Goal: Information Seeking & Learning: Learn about a topic

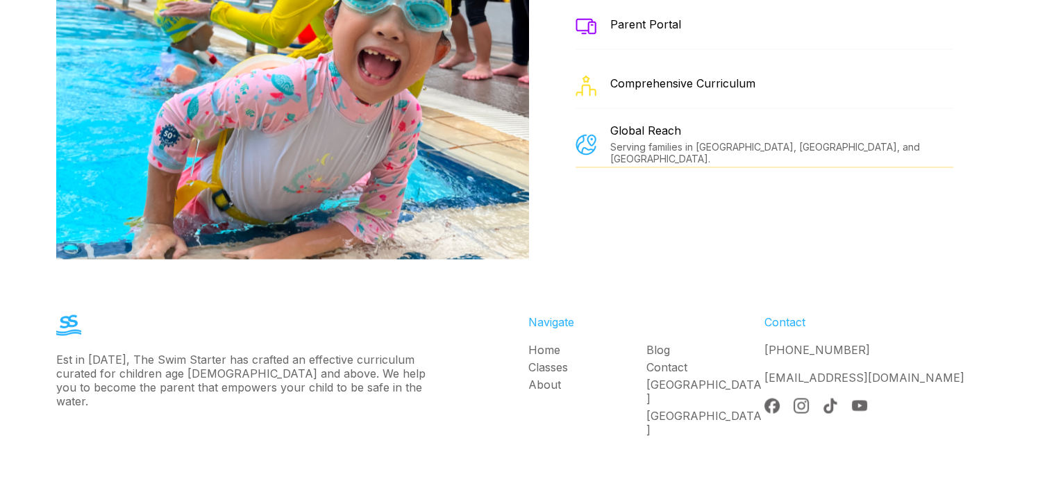
scroll to position [2466, 0]
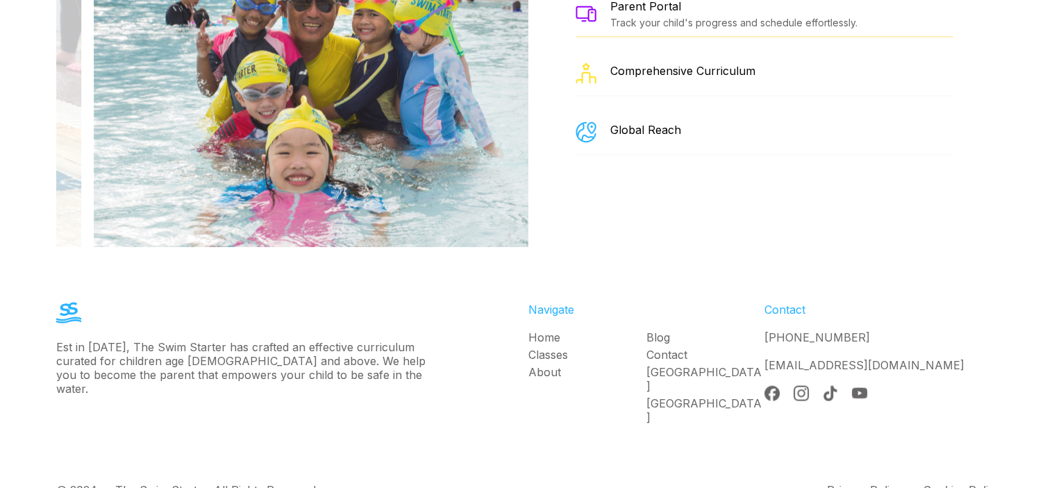
click at [544, 347] on link "Classes" at bounding box center [587, 354] width 118 height 14
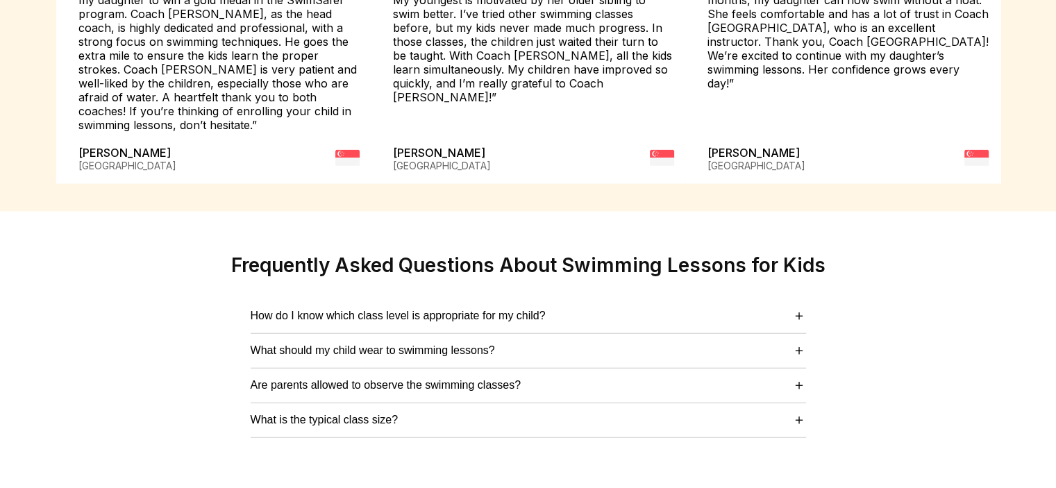
scroll to position [3472, 0]
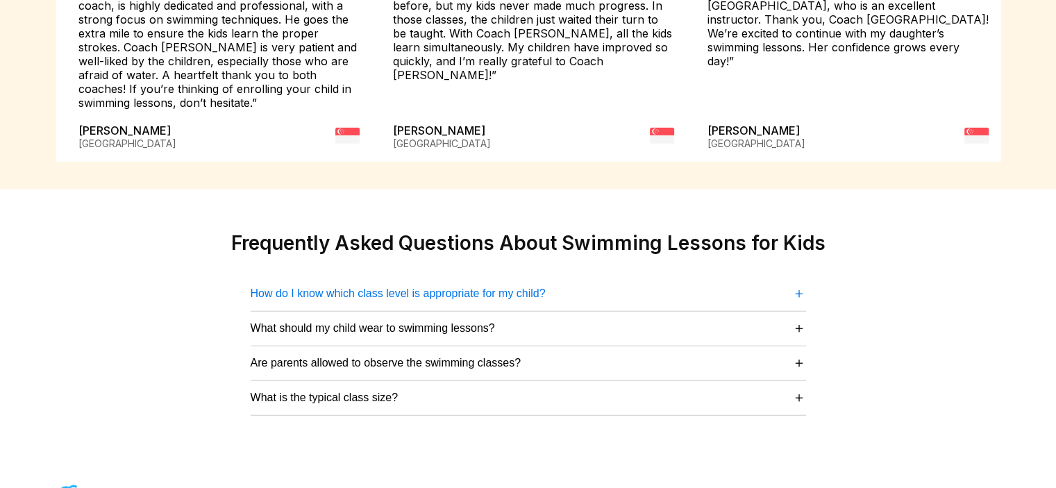
click at [794, 284] on span "＋" at bounding box center [799, 293] width 14 height 19
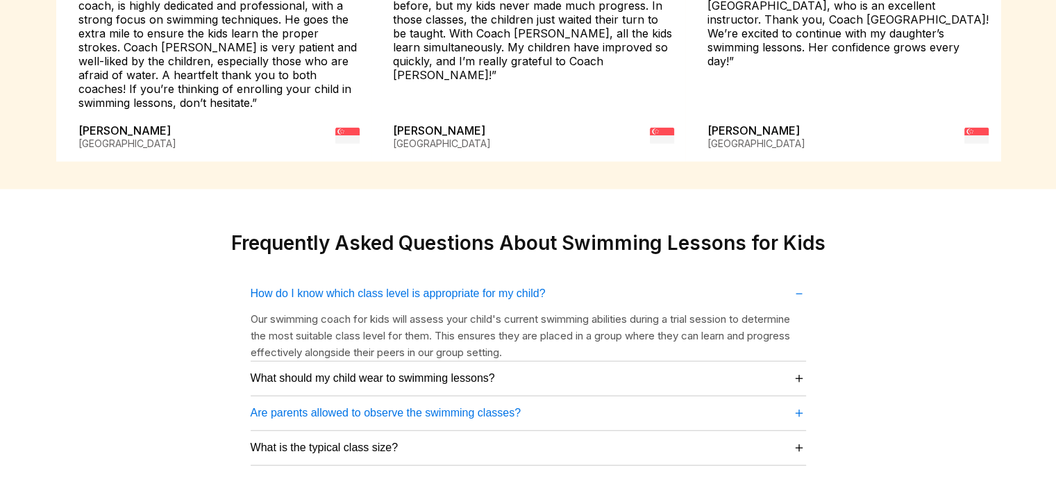
click at [664, 403] on button "Are parents allowed to observe the swimming classes? ＋" at bounding box center [528, 412] width 555 height 19
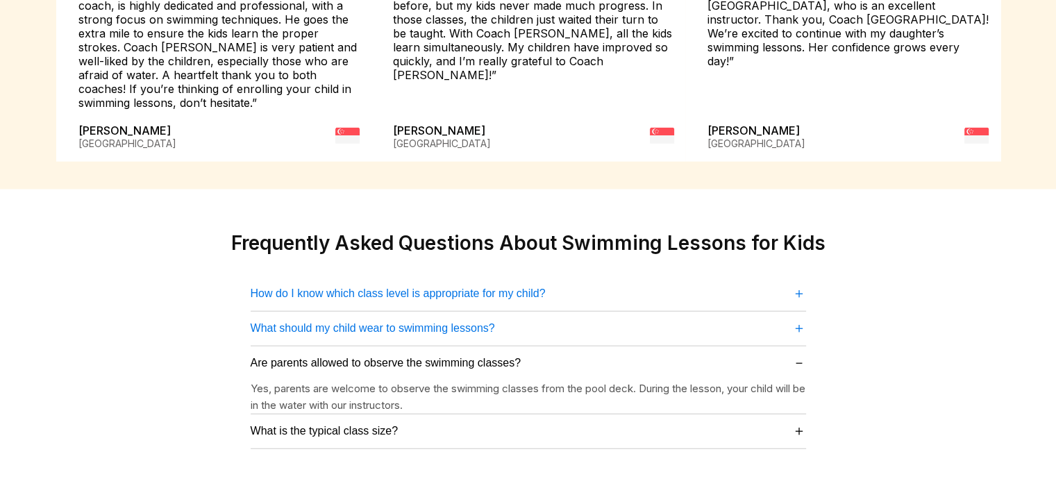
click at [691, 319] on button "What should my child wear to swimming lessons? ＋" at bounding box center [528, 328] width 555 height 19
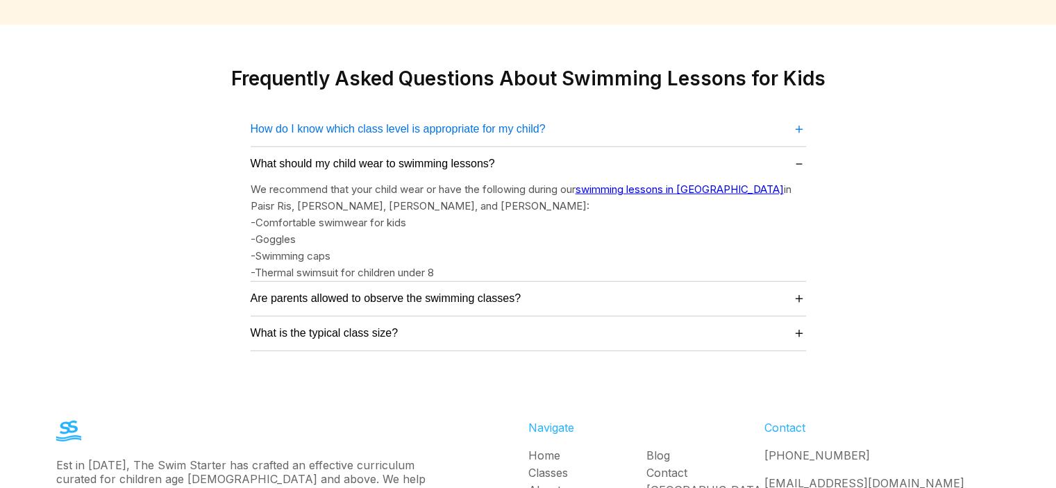
scroll to position [3678, 0]
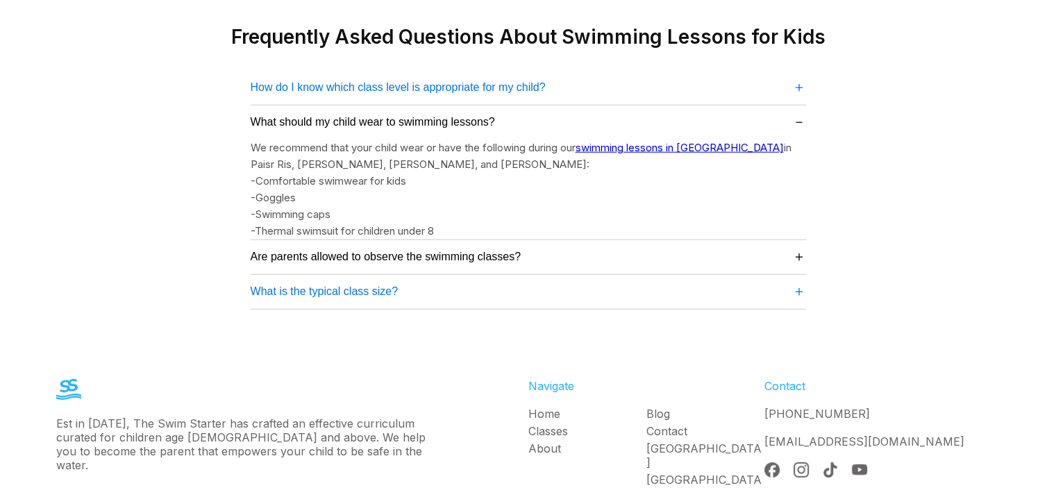
click at [569, 282] on button "What is the typical class size? ＋" at bounding box center [528, 291] width 555 height 19
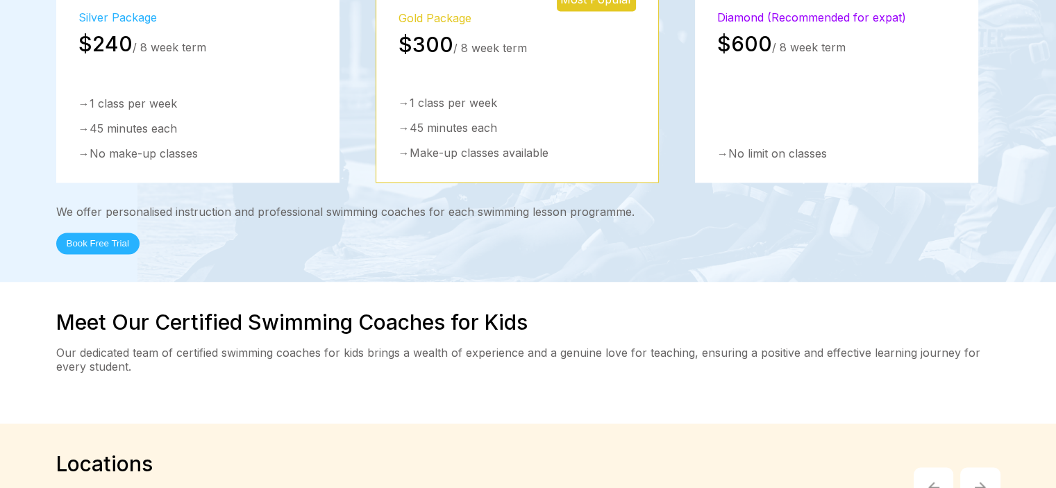
scroll to position [1961, 0]
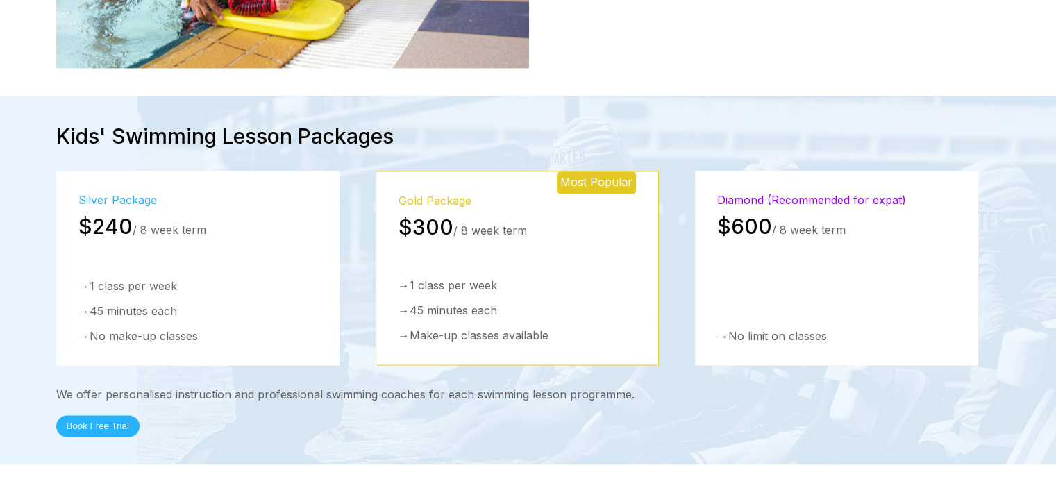
click at [542, 278] on div "→ 1 class per week" at bounding box center [517, 285] width 237 height 14
click at [435, 278] on div "→ 1 class per week → 45 minutes each → Make-up classes available" at bounding box center [517, 310] width 237 height 64
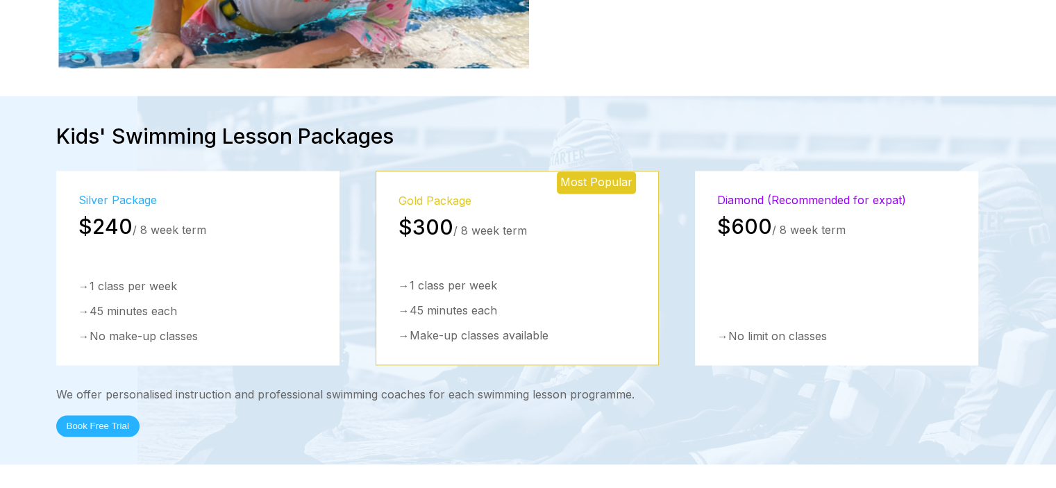
click at [464, 194] on div "Gold Package" at bounding box center [517, 201] width 237 height 14
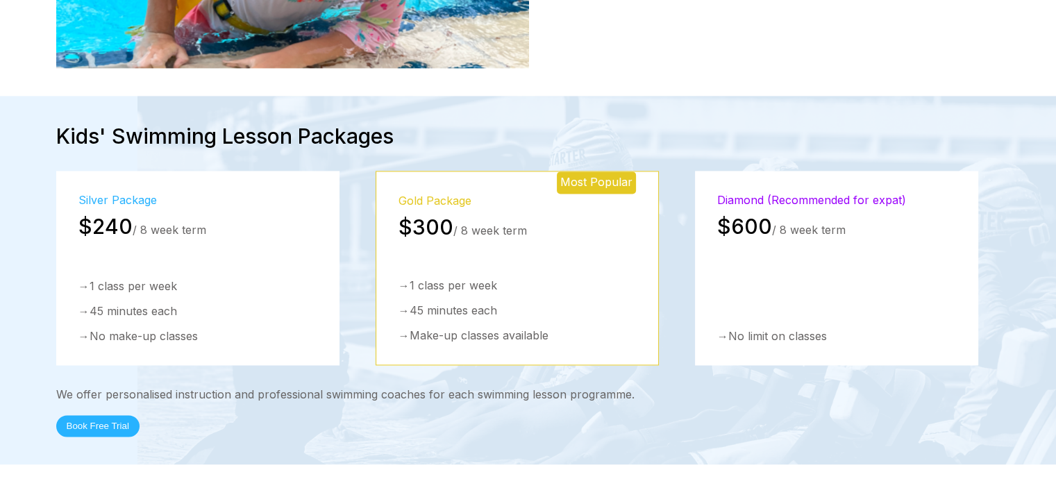
click at [794, 214] on div "$600 / 8 week term" at bounding box center [836, 226] width 239 height 25
click at [301, 179] on div "Silver Package $240 / 8 week term → 1 class per week → 45 minutes each → No mak…" at bounding box center [197, 268] width 283 height 194
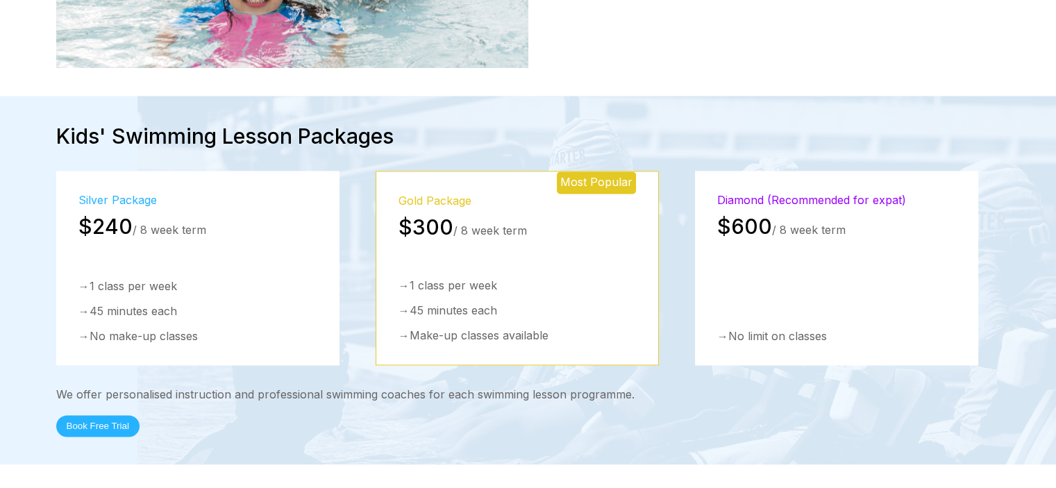
click at [108, 415] on button "Book Free Trial" at bounding box center [97, 426] width 83 height 22
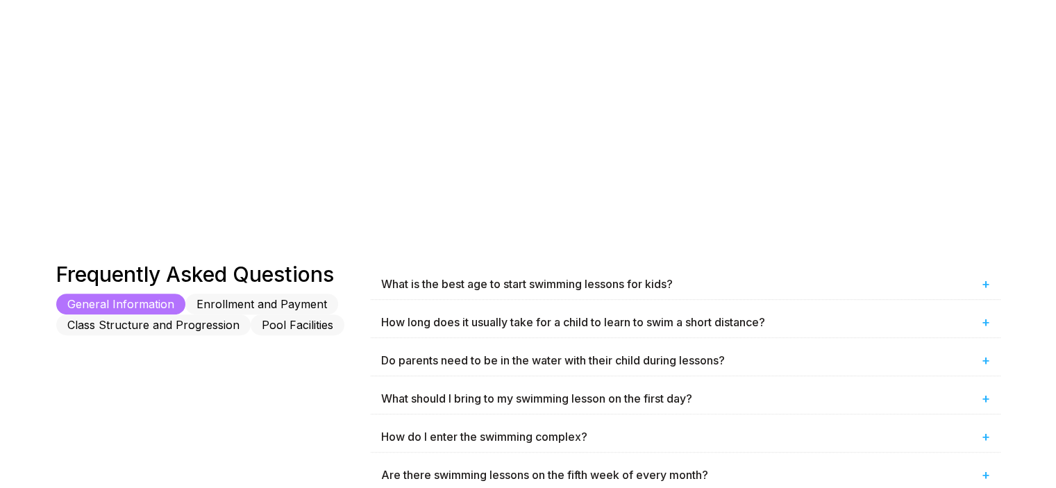
scroll to position [625, 0]
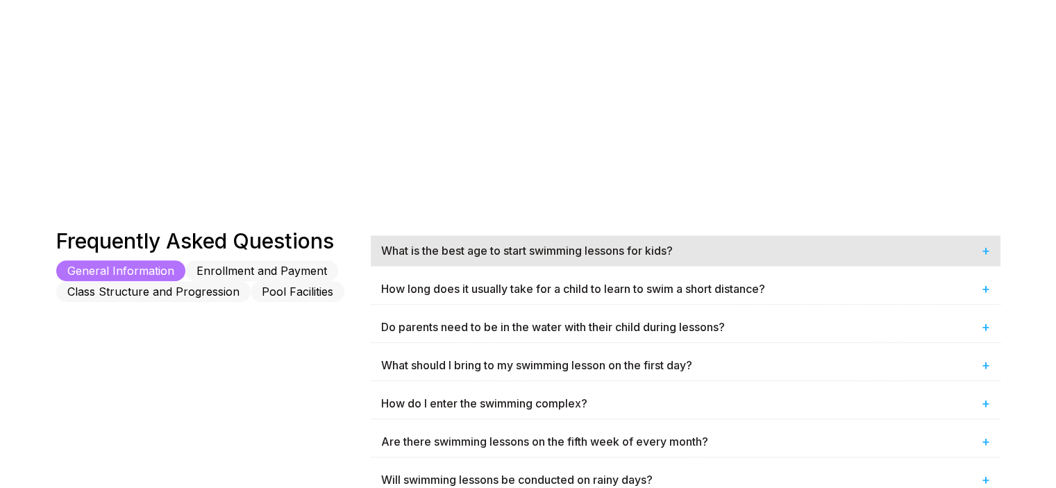
click at [982, 251] on span "+" at bounding box center [986, 250] width 8 height 17
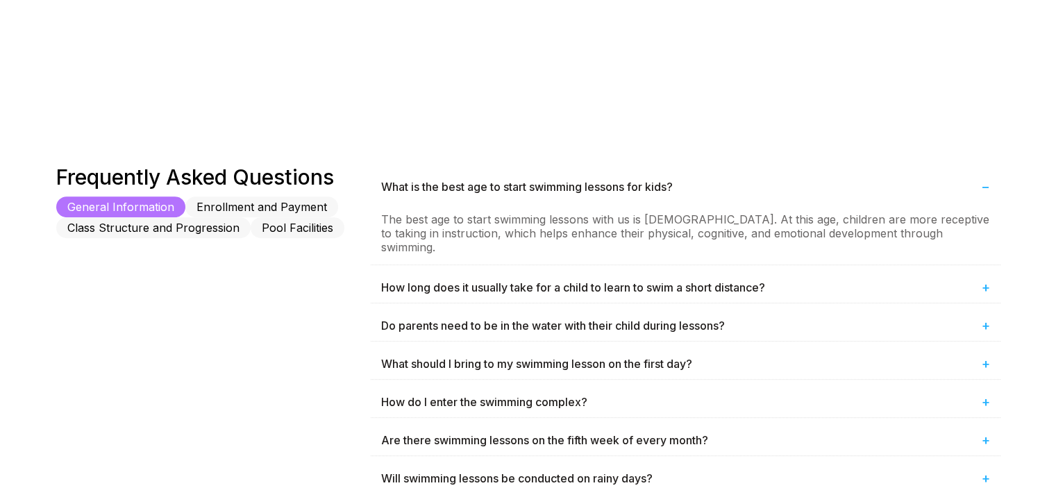
scroll to position [764, 0]
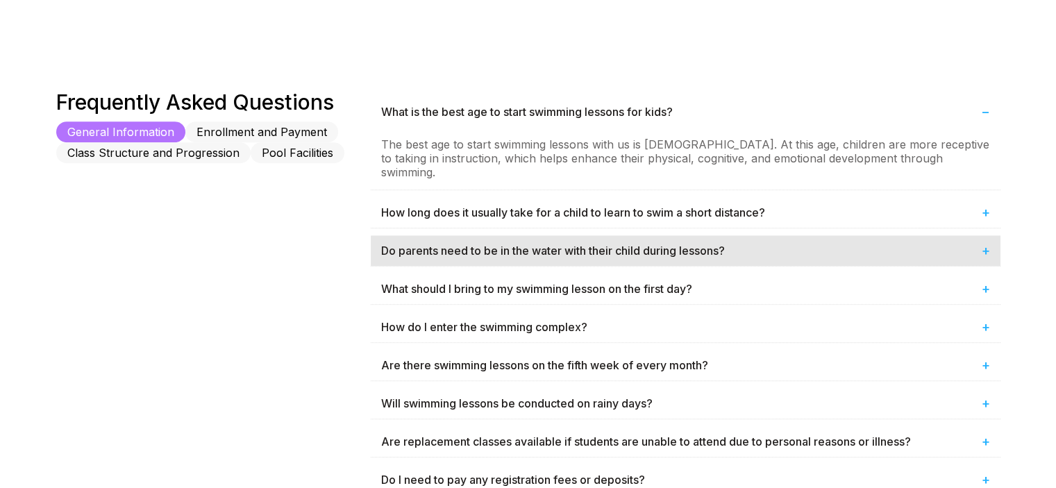
click at [832, 235] on div "Do parents need to be in the water with their child during lessons? +" at bounding box center [686, 250] width 630 height 31
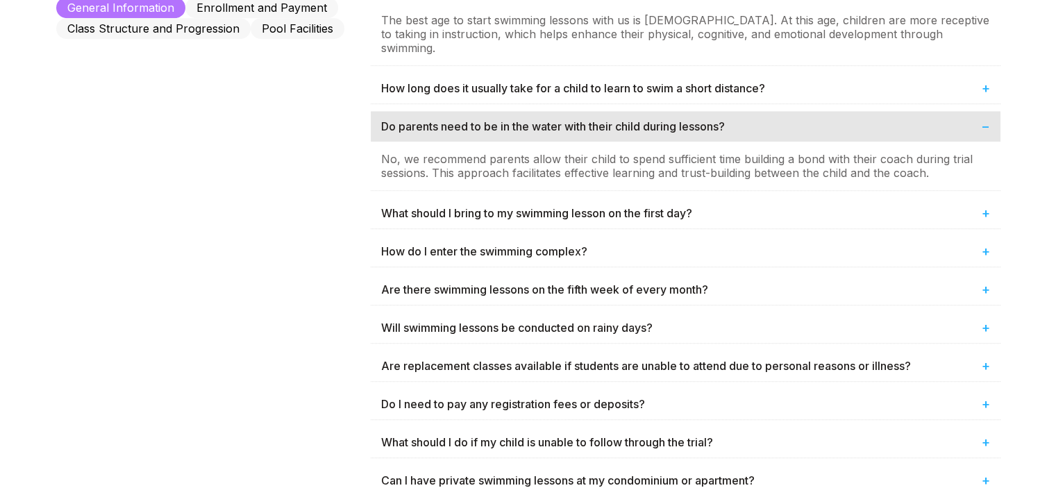
scroll to position [903, 0]
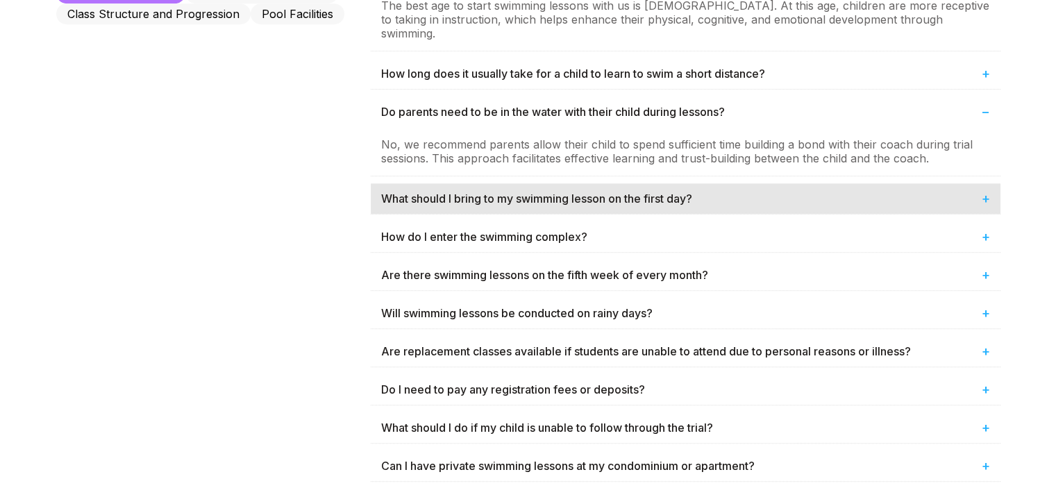
click at [746, 187] on div "What should I bring to my swimming lesson on the first day? +" at bounding box center [686, 198] width 630 height 31
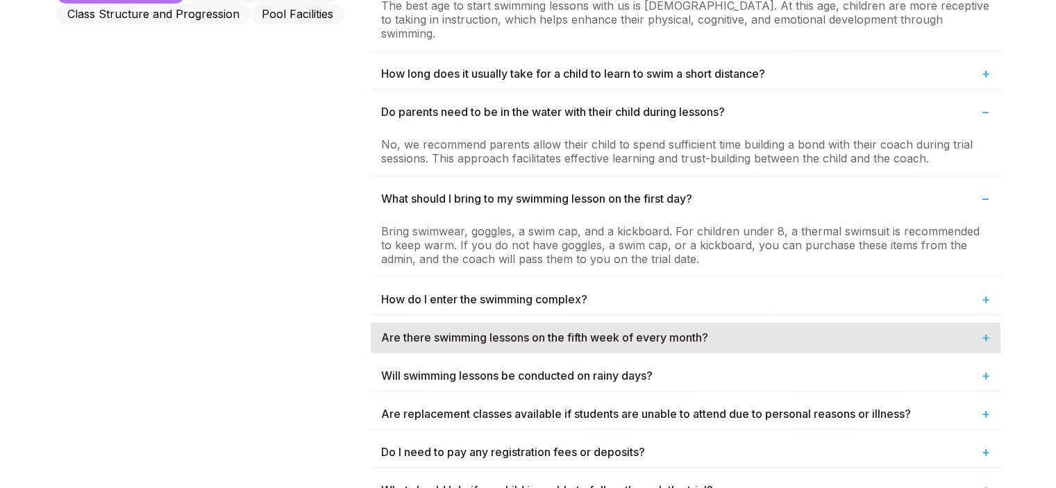
click at [807, 322] on div "Are there swimming lessons on the fifth week of every month? +" at bounding box center [686, 337] width 630 height 31
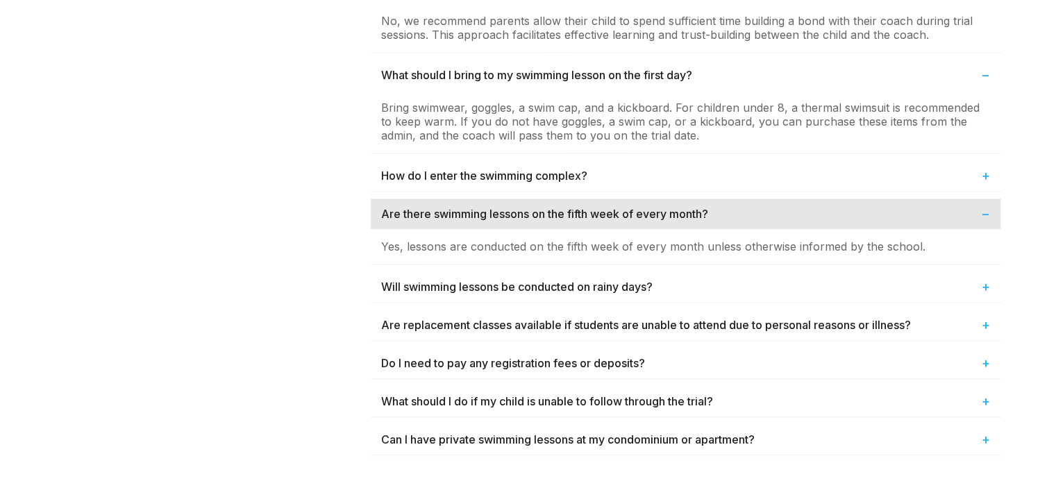
scroll to position [1041, 0]
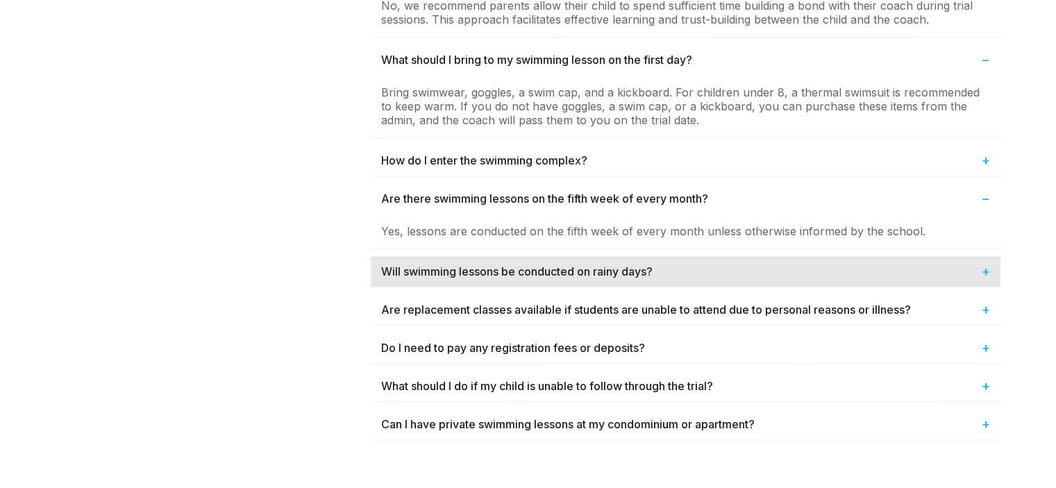
click at [721, 256] on div "Will swimming lessons be conducted on rainy days? +" at bounding box center [686, 271] width 630 height 31
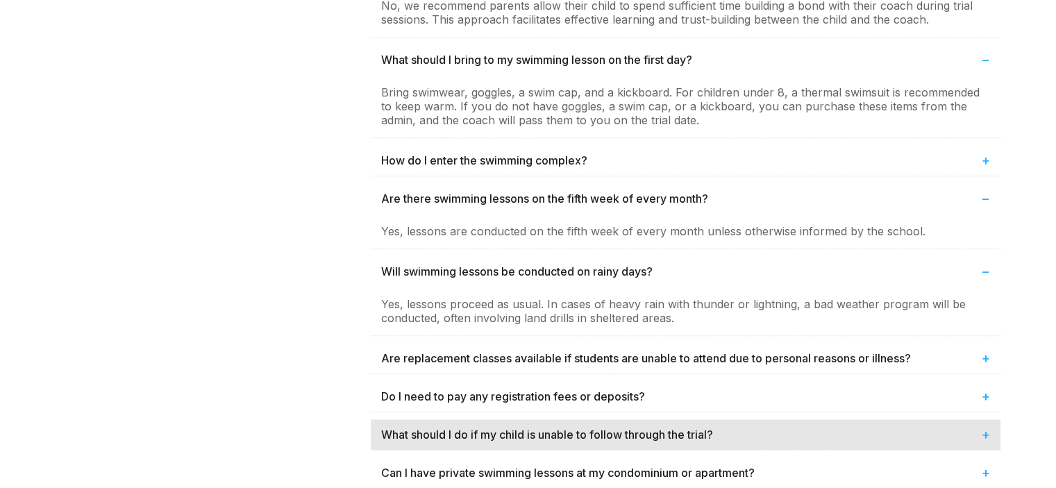
click at [755, 419] on div "What should I do if my child is unable to follow through the trial? +" at bounding box center [686, 434] width 630 height 31
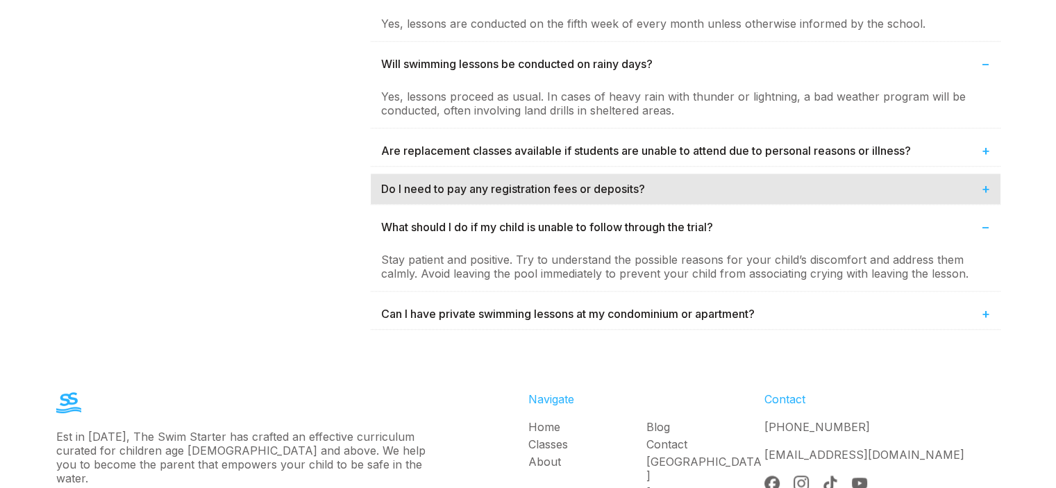
scroll to position [1250, 0]
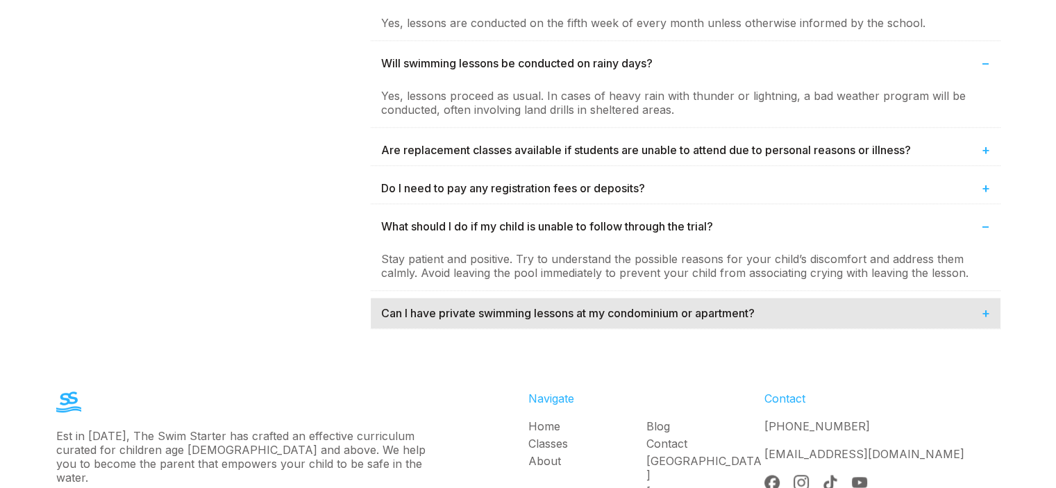
click at [721, 298] on div "Can I have private swimming lessons at my condominium or apartment? +" at bounding box center [686, 313] width 630 height 31
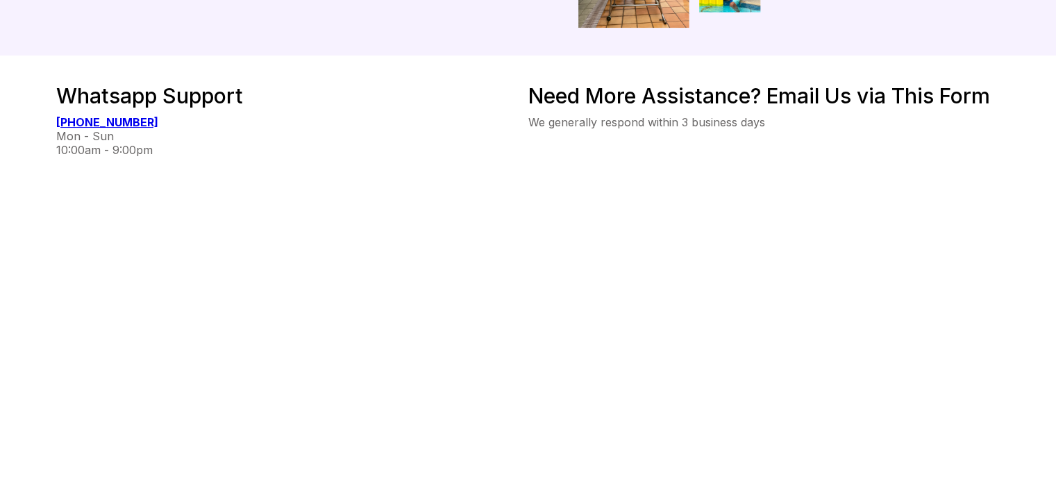
scroll to position [256, 0]
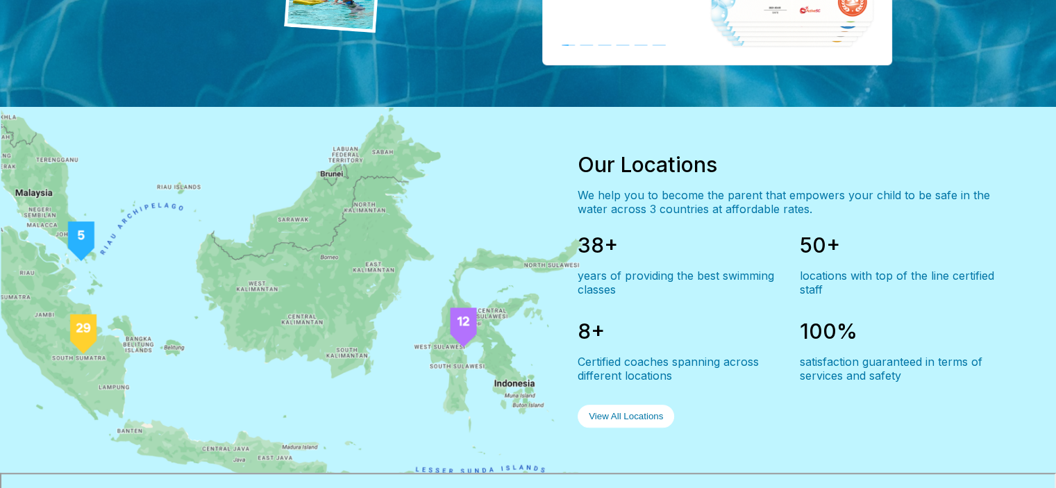
scroll to position [1041, 0]
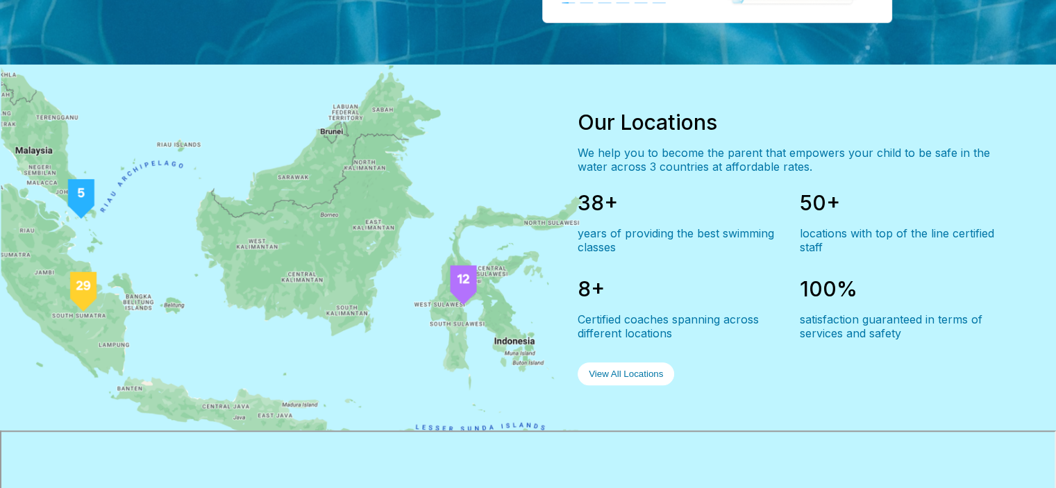
click at [641, 366] on button "View All Locations" at bounding box center [626, 373] width 97 height 23
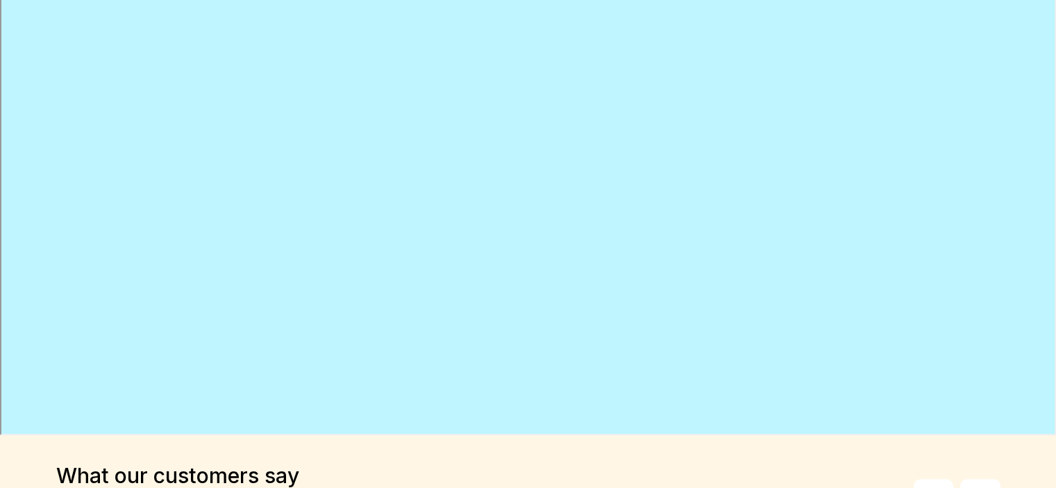
scroll to position [208, 0]
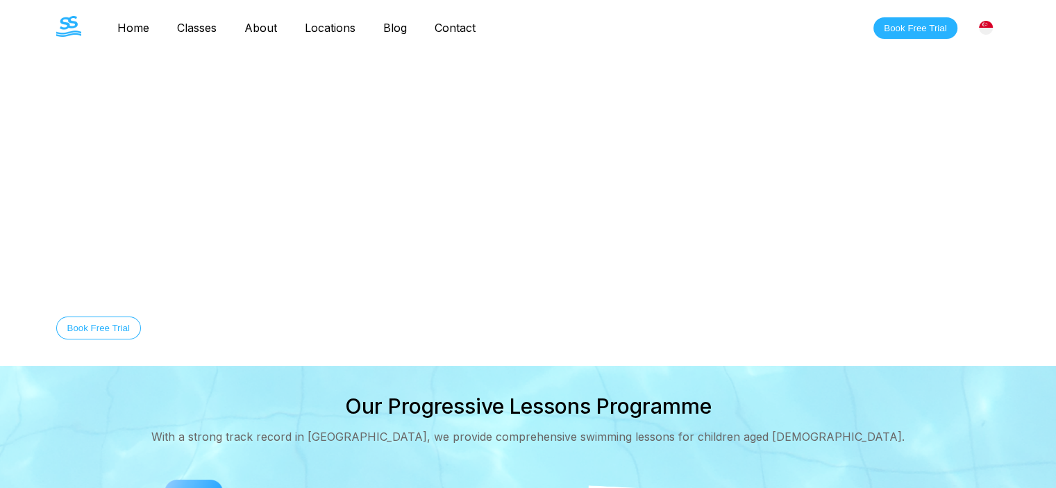
click at [194, 25] on link "Classes" at bounding box center [196, 28] width 67 height 14
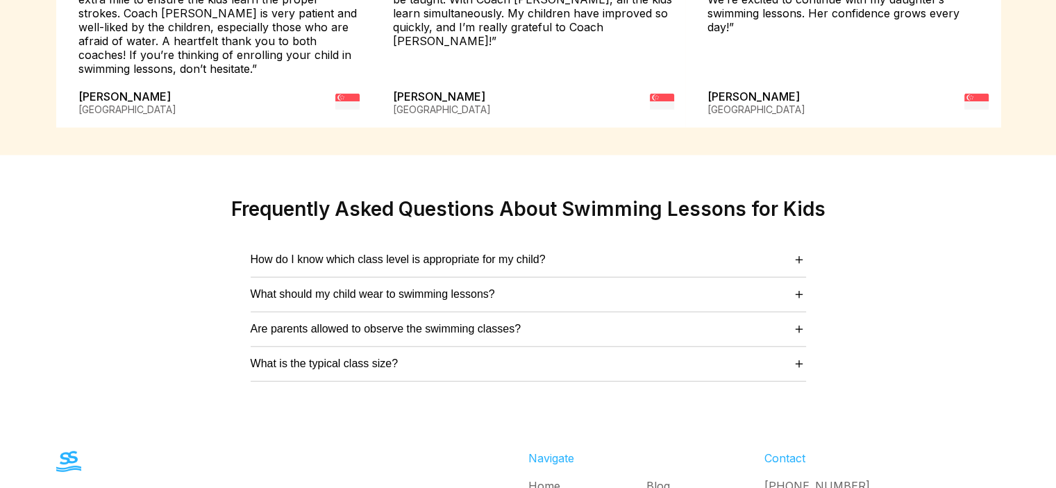
scroll to position [3578, 0]
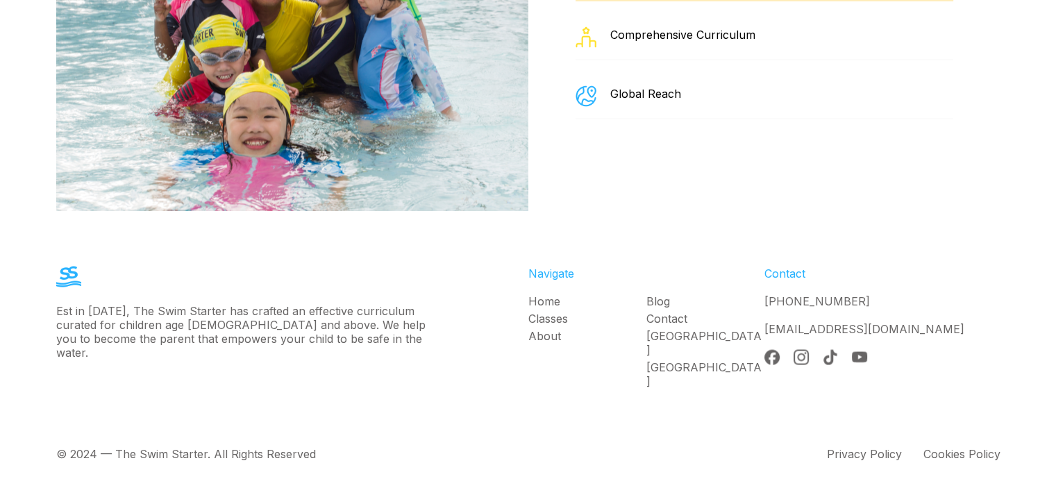
scroll to position [2466, 0]
